Goal: Information Seeking & Learning: Learn about a topic

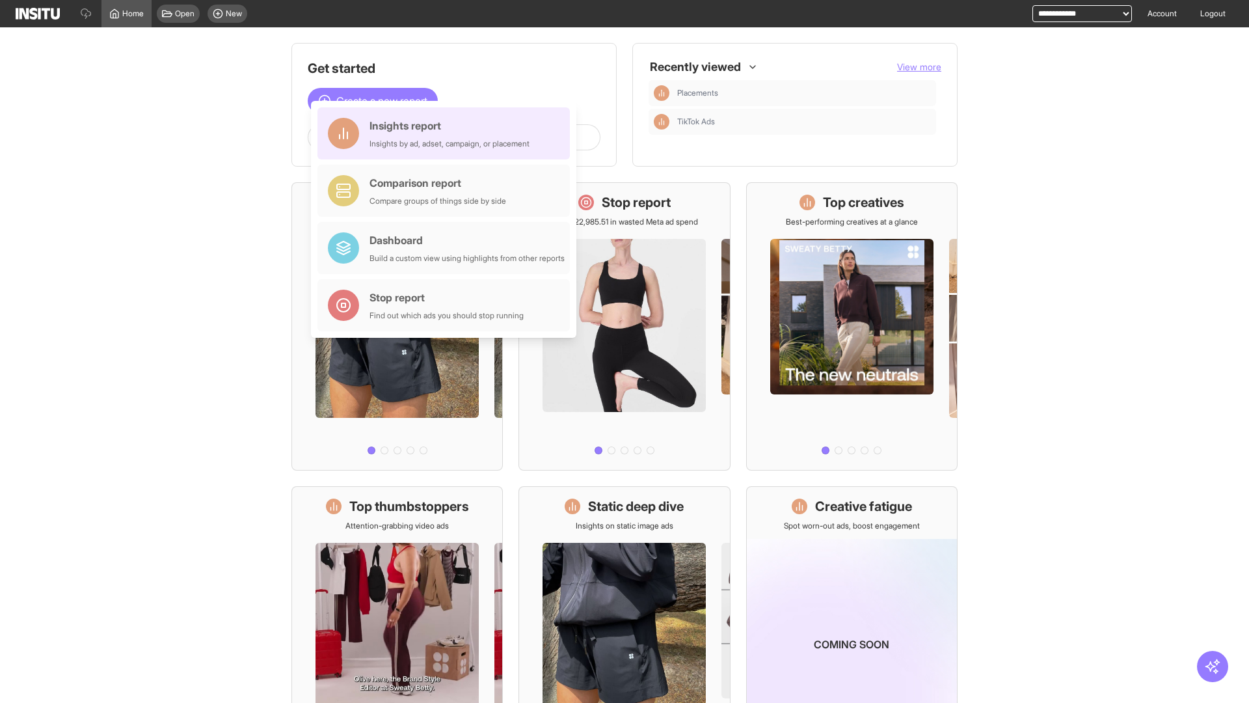
click at [447, 133] on div "Insights report Insights by ad, adset, campaign, or placement" at bounding box center [450, 133] width 160 height 31
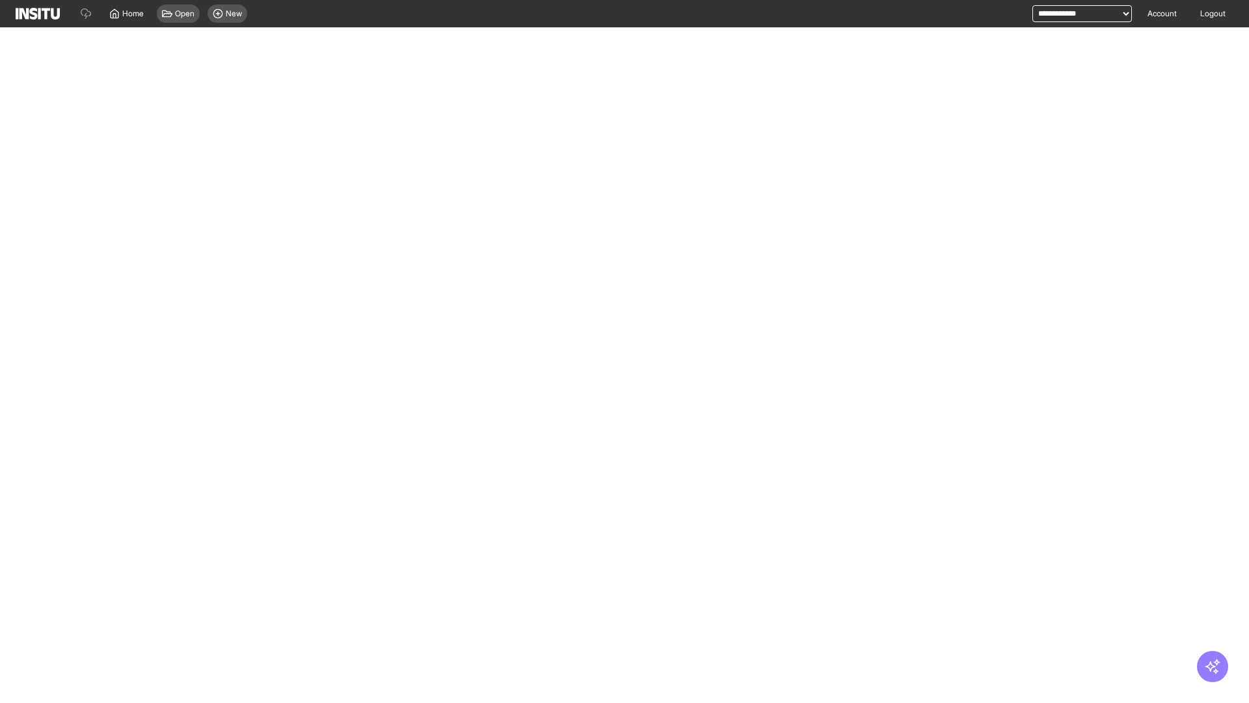
select select "**"
